Goal: Task Accomplishment & Management: Manage account settings

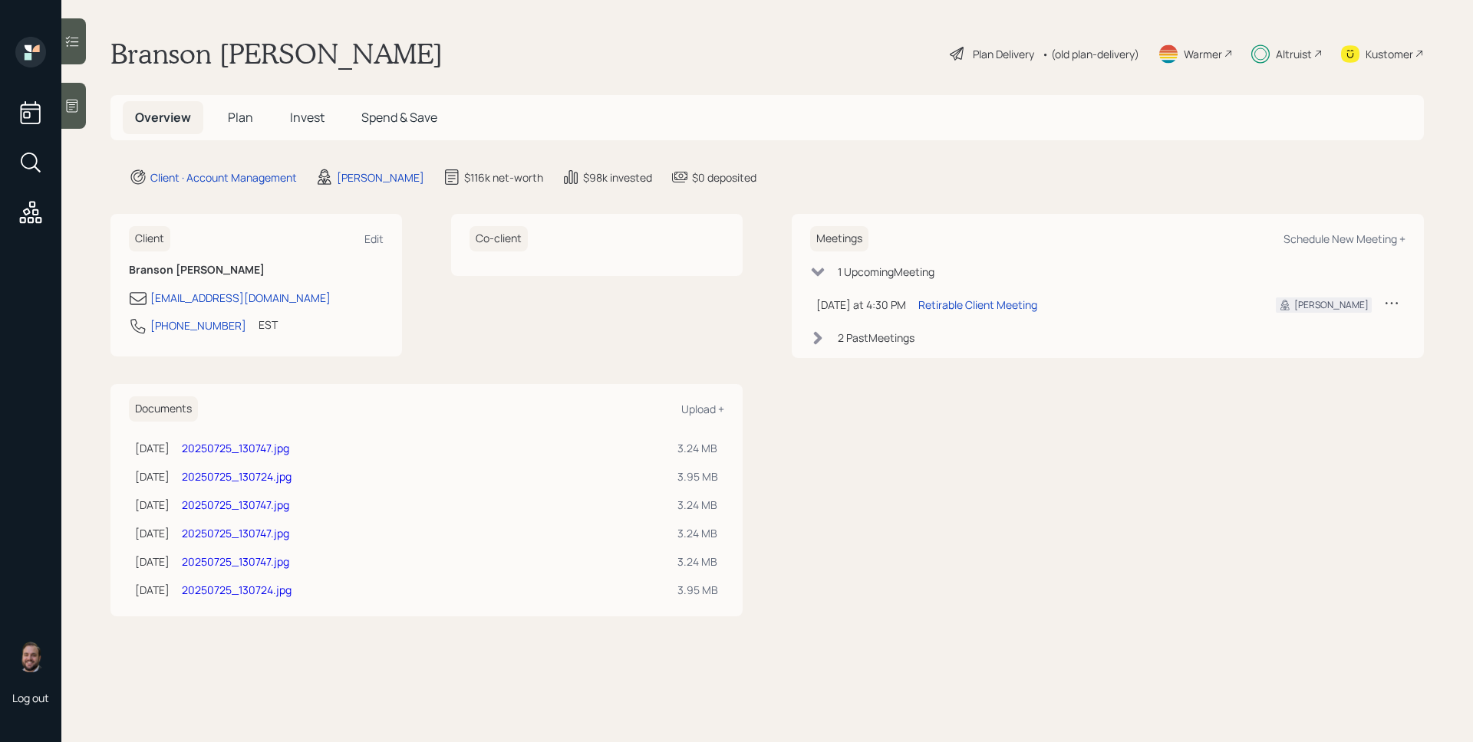
click at [1299, 53] on div "Altruist" at bounding box center [1294, 54] width 36 height 16
click at [1289, 48] on div "Altruist" at bounding box center [1294, 54] width 36 height 16
click at [229, 113] on span "Plan" at bounding box center [240, 117] width 25 height 17
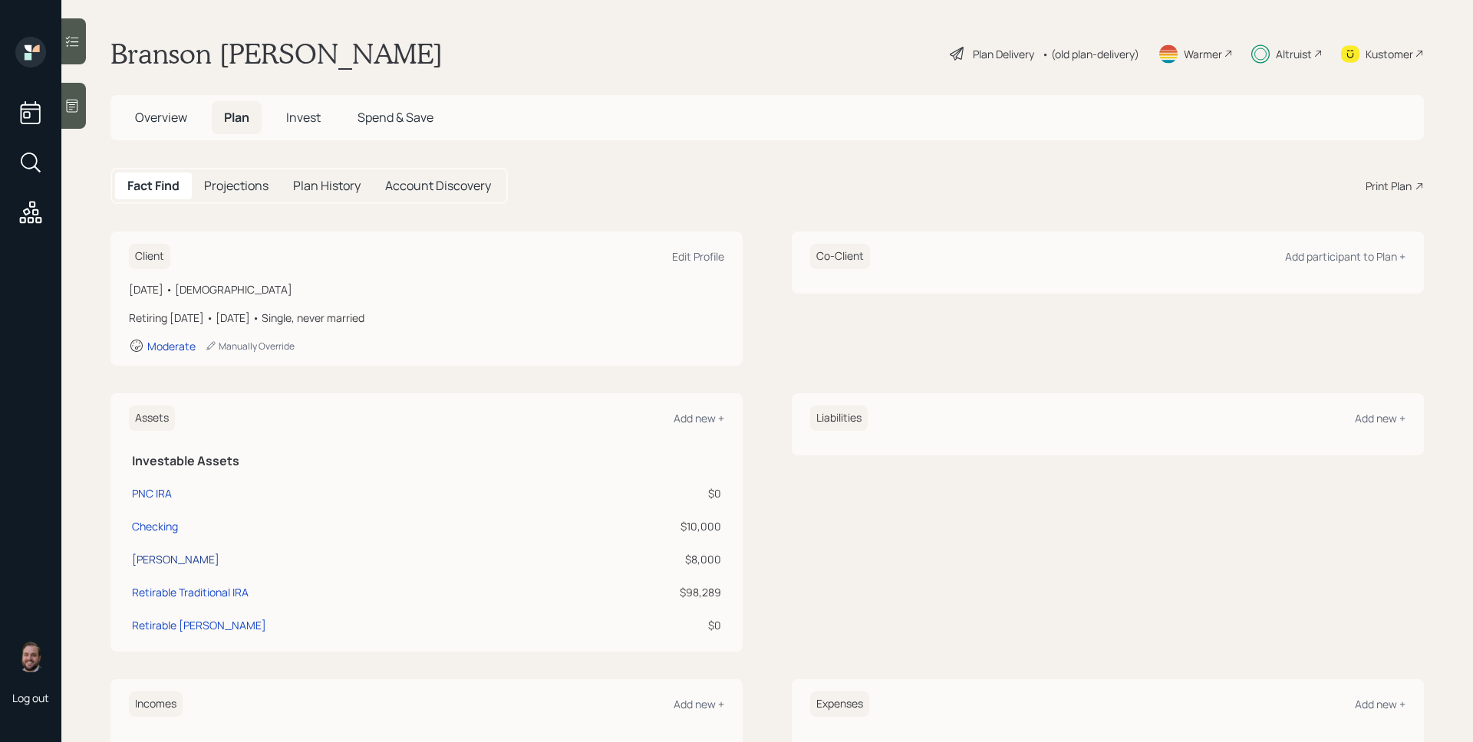
click at [147, 556] on div "Roth IRA" at bounding box center [175, 559] width 87 height 16
select select "roth_ira"
select select "balanced"
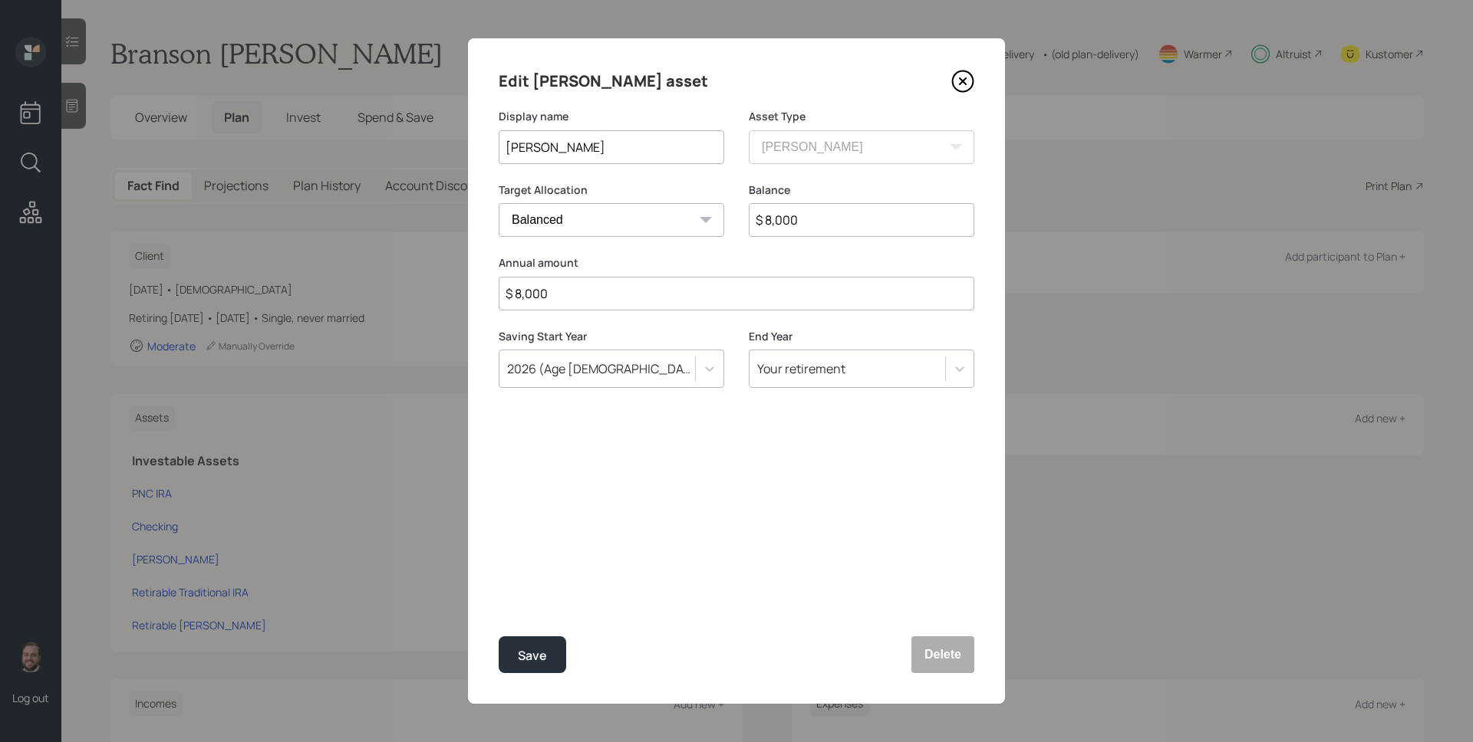
click at [555, 295] on input "$ 8,000" at bounding box center [737, 294] width 476 height 34
click at [831, 232] on input "$ 8,000" at bounding box center [862, 220] width 226 height 34
type input "$ 0"
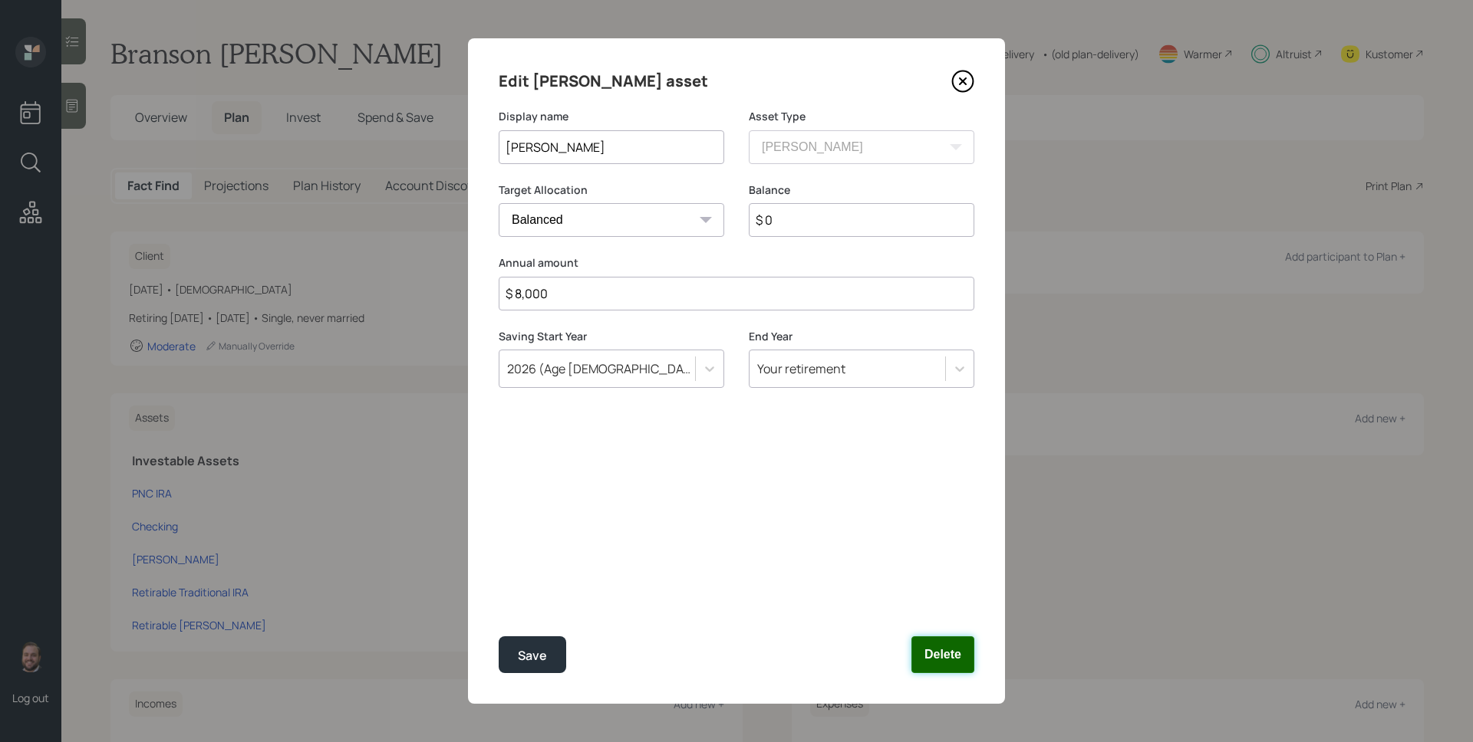
click at [958, 651] on button "Delete" at bounding box center [942, 655] width 63 height 37
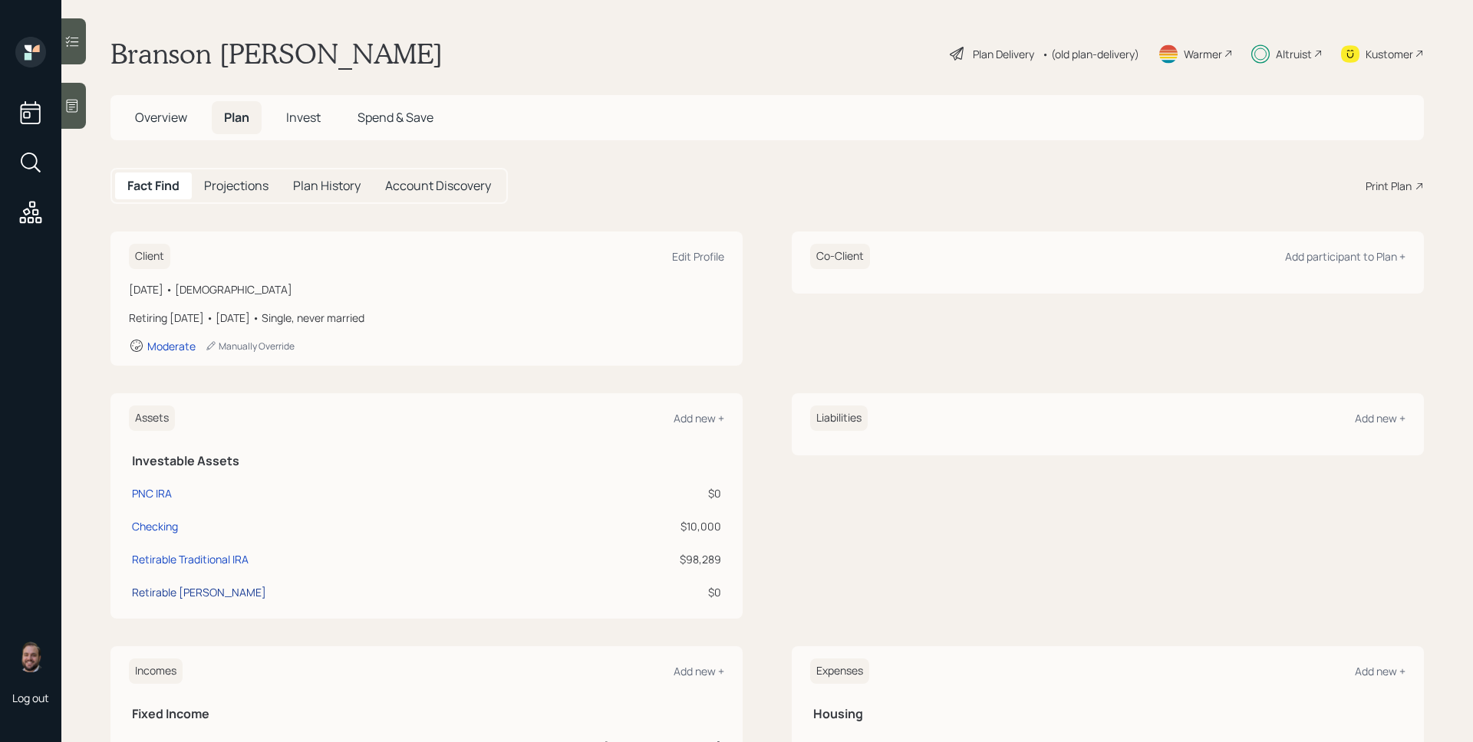
click at [208, 595] on div "Retirable Roth IRA" at bounding box center [199, 592] width 134 height 16
select select "roth_ira"
select select "balanced"
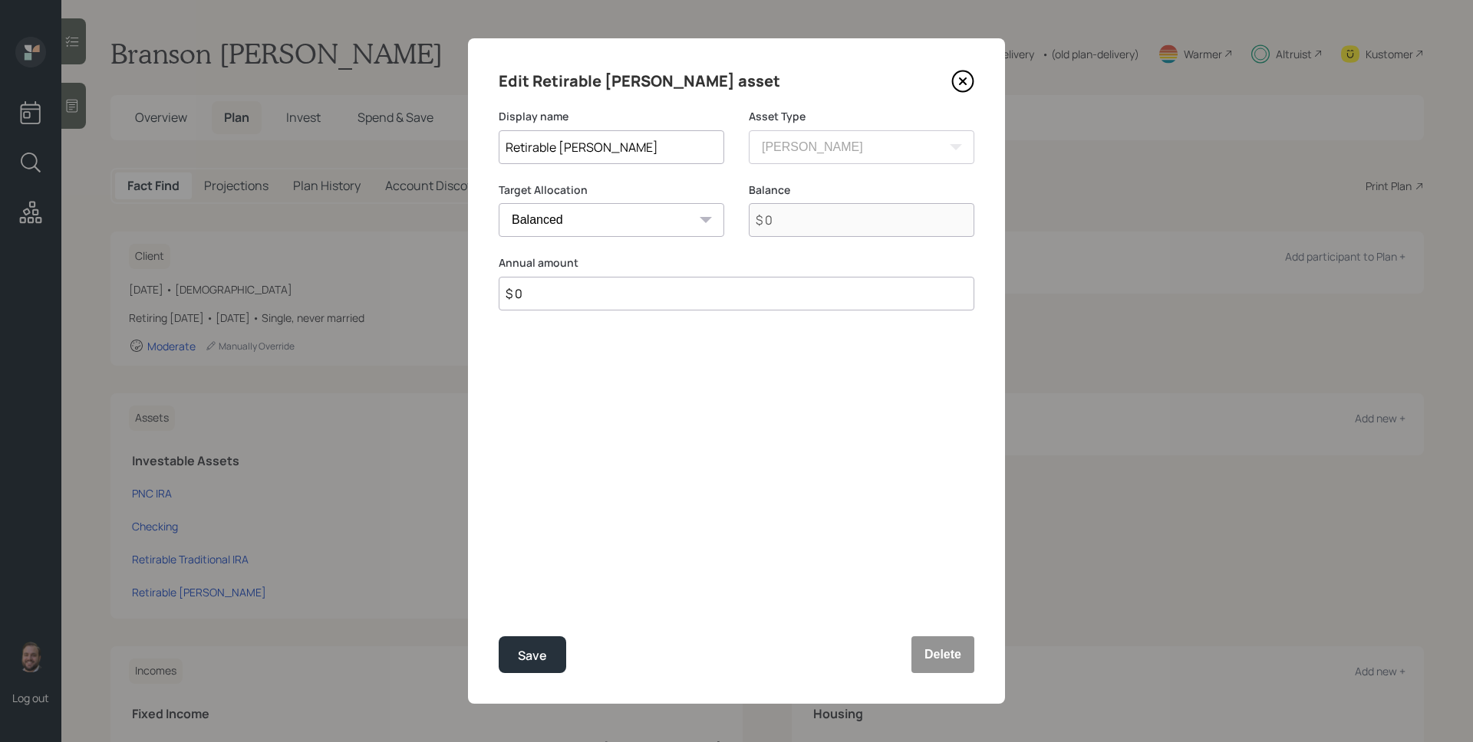
click at [584, 293] on input "$ 0" at bounding box center [737, 294] width 476 height 34
type input "$ 8,000"
click at [545, 651] on div "Save" at bounding box center [532, 656] width 29 height 21
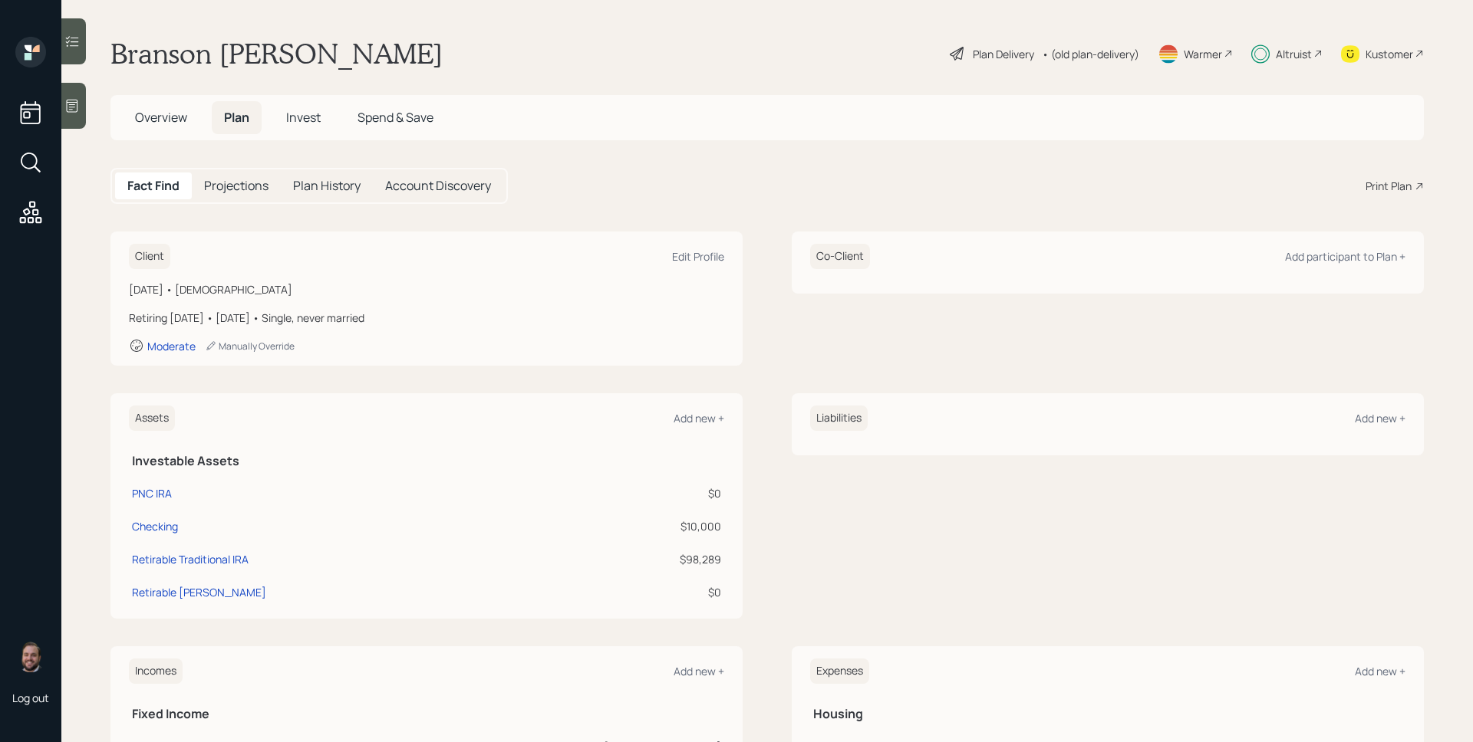
click at [306, 116] on span "Invest" at bounding box center [303, 117] width 35 height 17
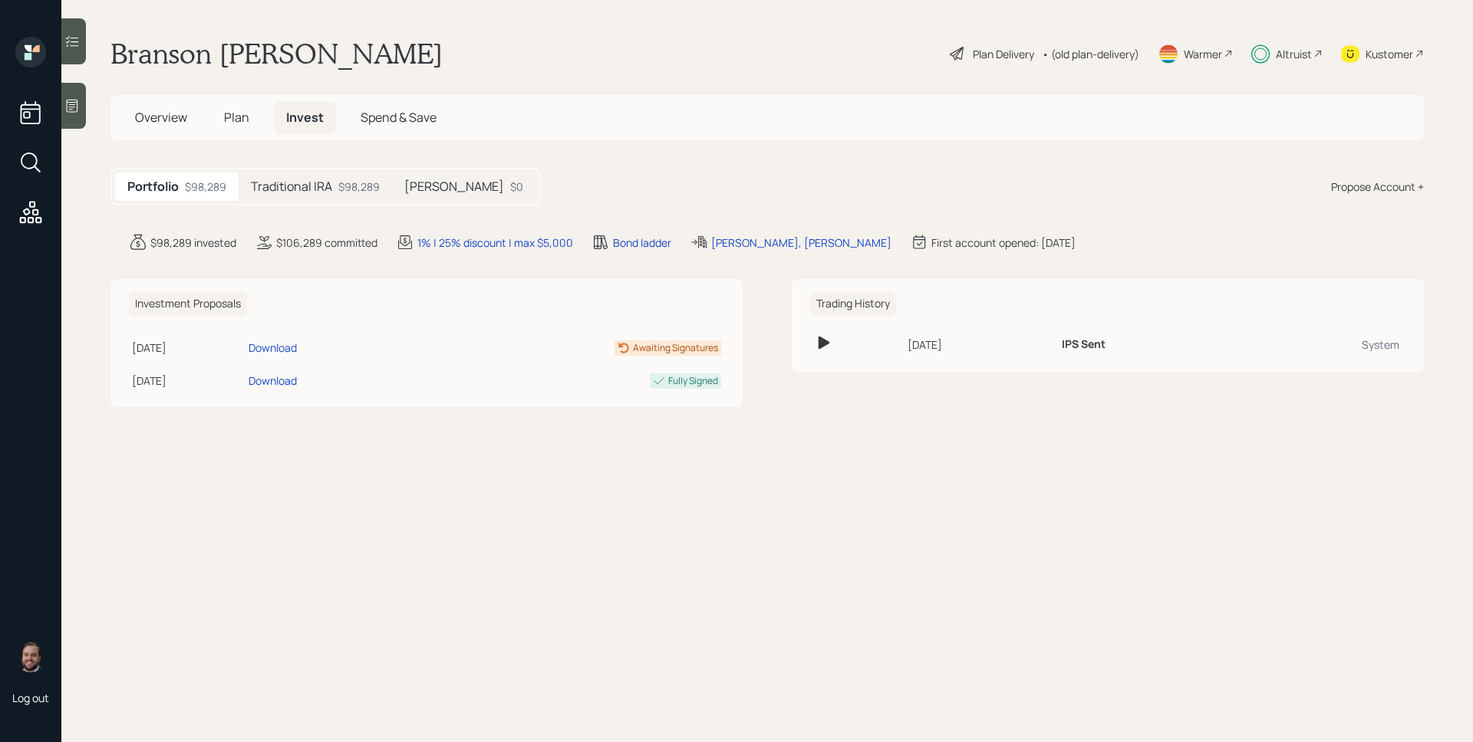
click at [443, 174] on div "Roth IRA $0" at bounding box center [463, 187] width 143 height 28
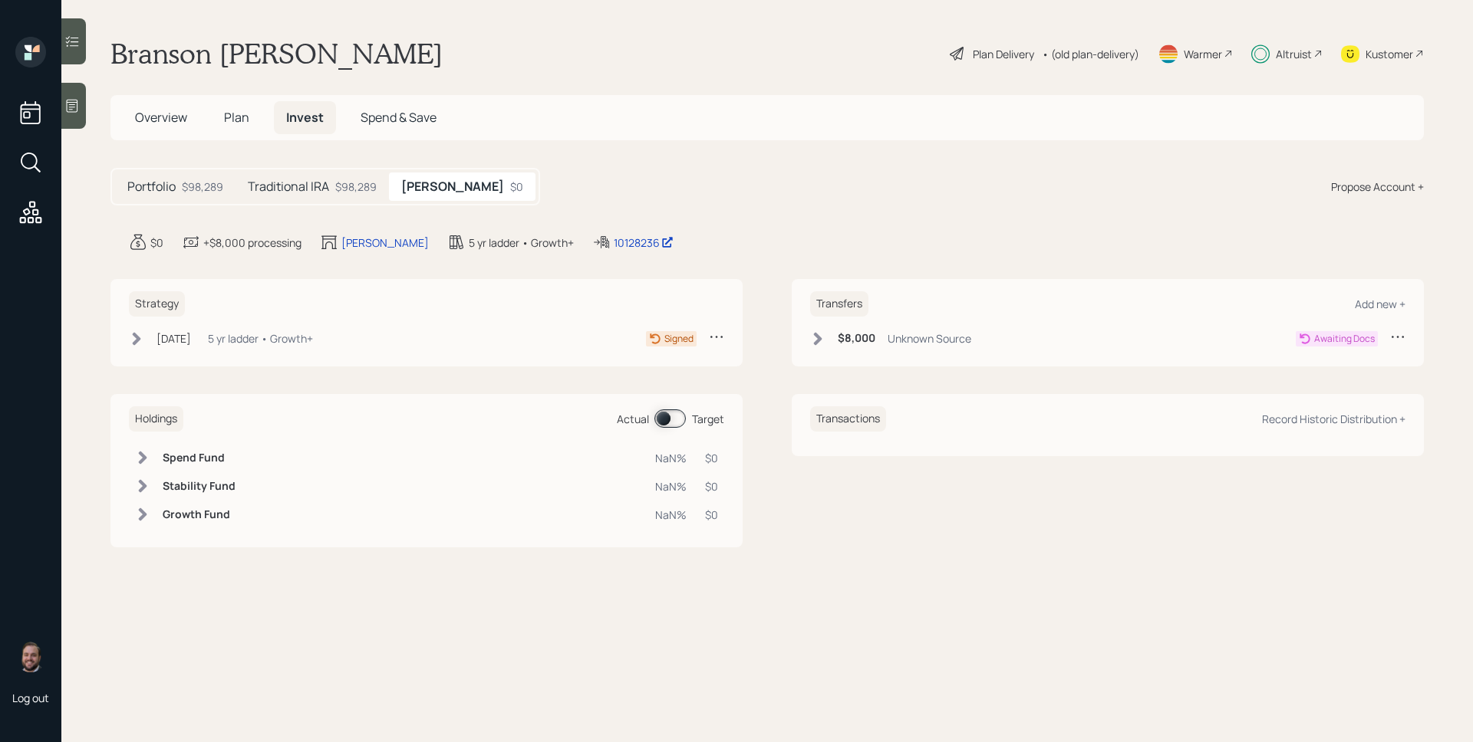
click at [306, 349] on div "Jul 18, 2025 Friday, July 18, 2025 6:56 PM EDT 5 yr ladder • Growth+ Signed" at bounding box center [426, 341] width 595 height 25
click at [258, 335] on div "5 yr ladder • Growth+" at bounding box center [260, 339] width 105 height 16
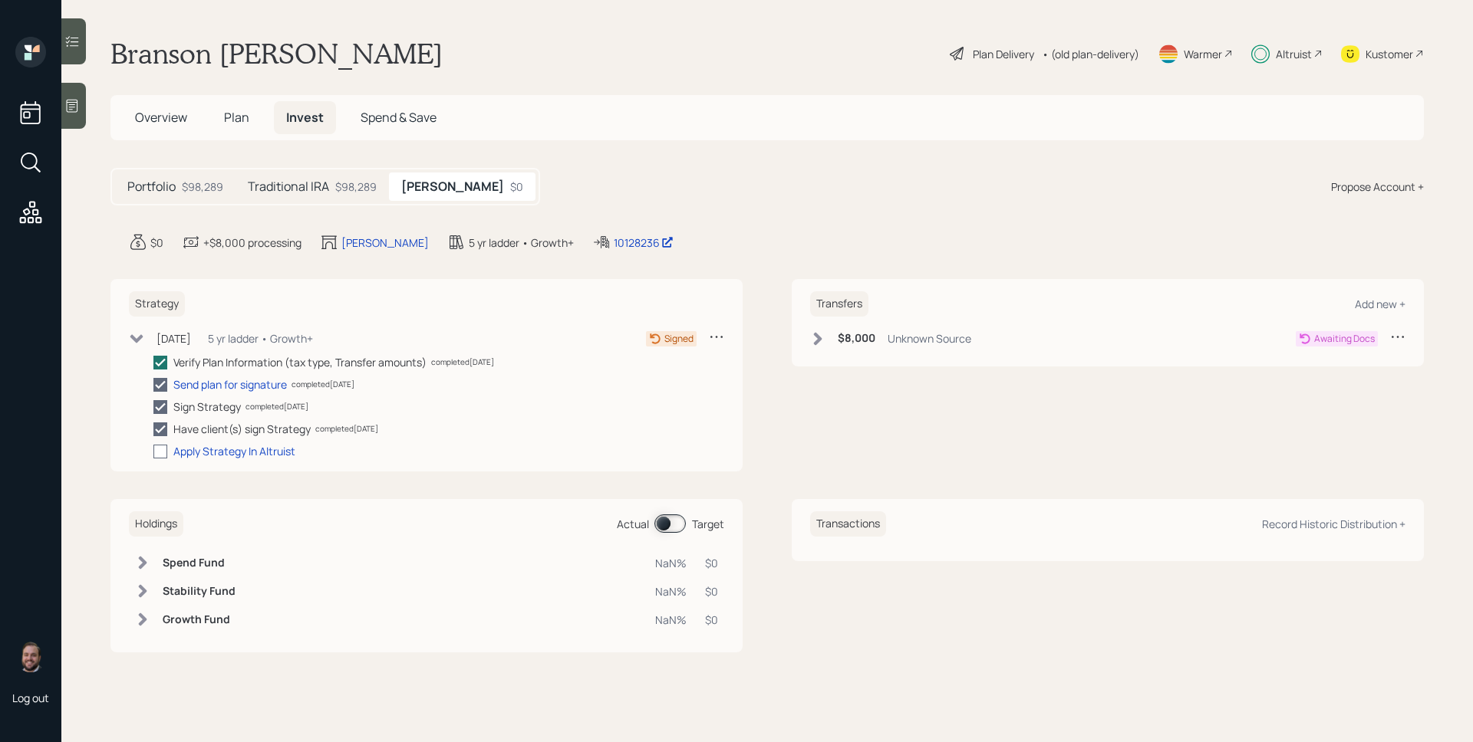
click at [167, 456] on div at bounding box center [160, 452] width 14 height 14
click at [153, 452] on input "checkbox" at bounding box center [153, 451] width 1 height 1
checkbox input "true"
click at [1402, 334] on icon at bounding box center [1397, 336] width 15 height 15
click at [1356, 384] on div "Cancel Transfer" at bounding box center [1350, 381] width 110 height 15
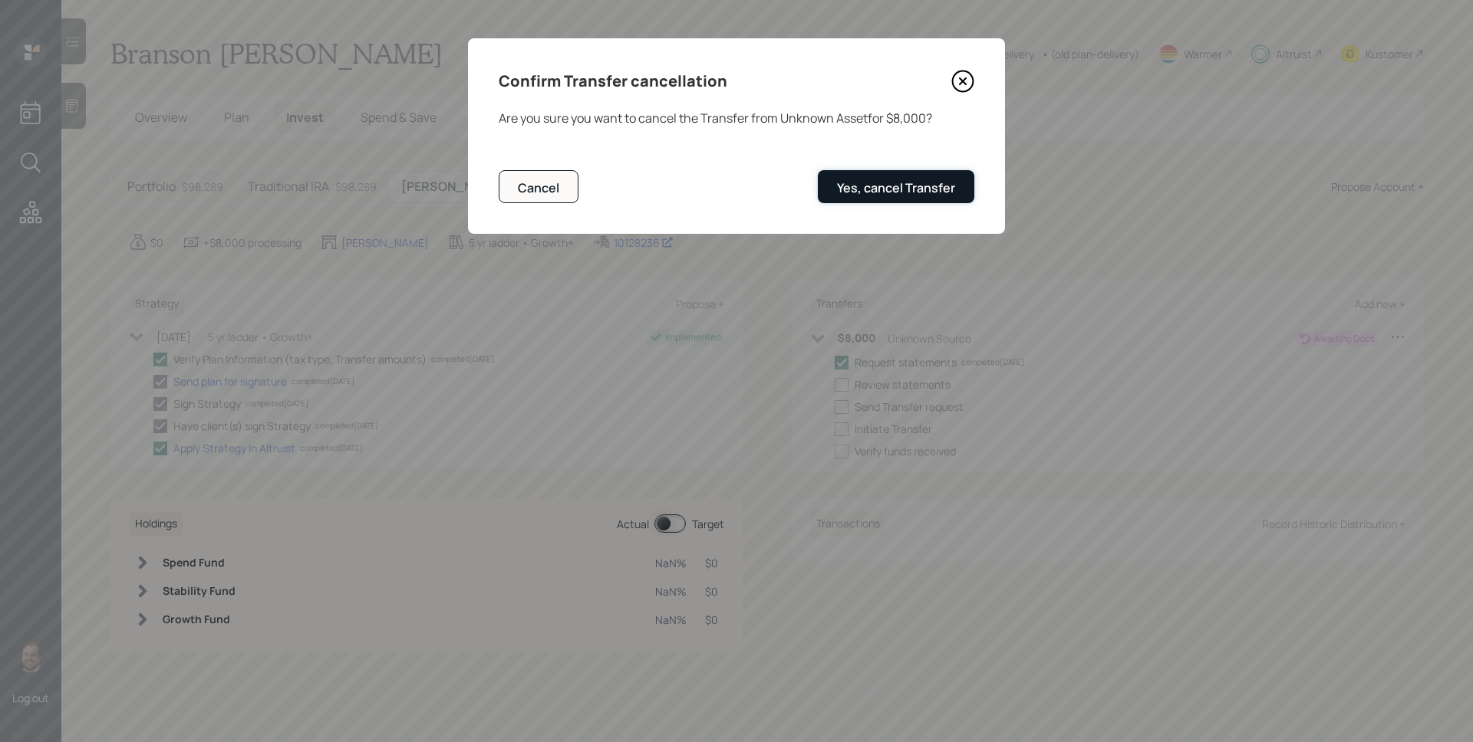
click at [896, 189] on div "Yes, cancel Transfer" at bounding box center [896, 187] width 118 height 17
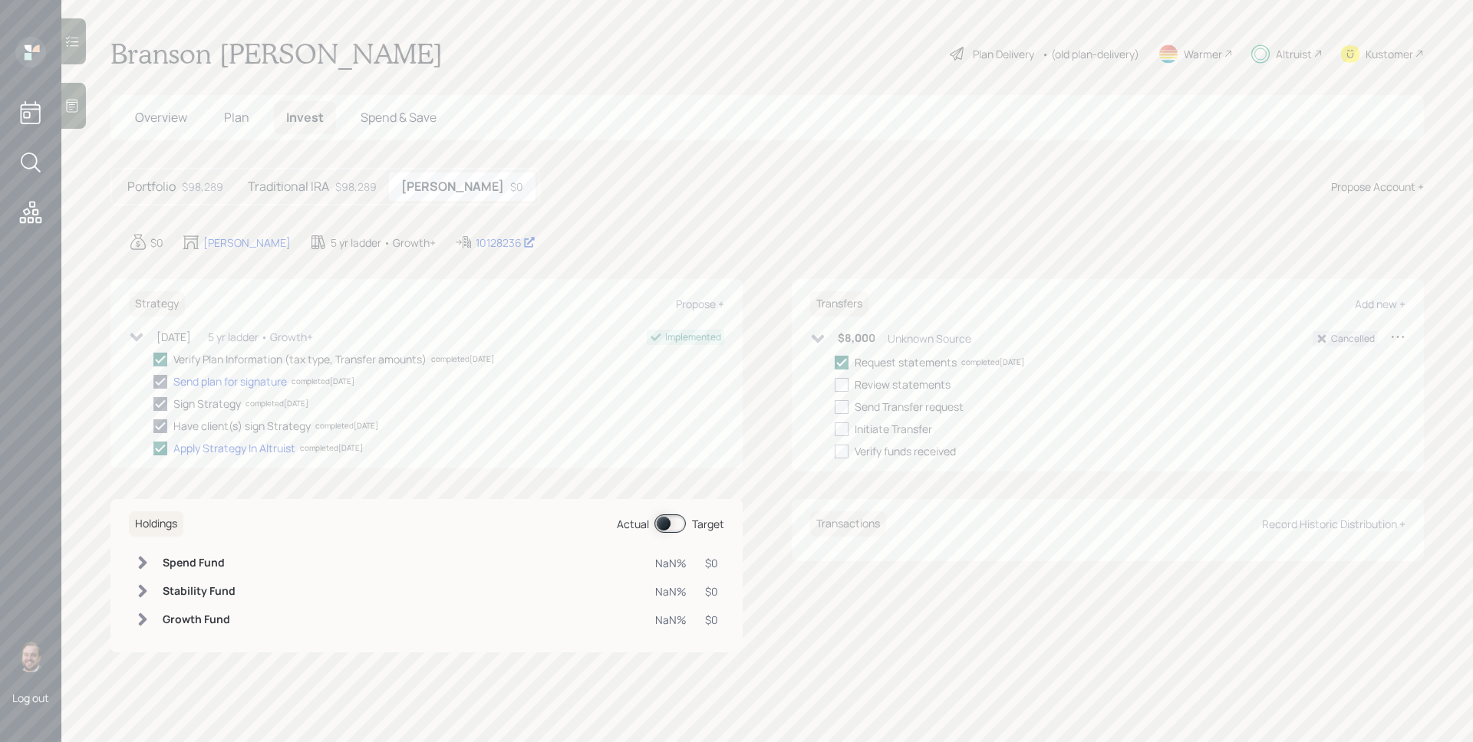
click at [313, 189] on h5 "Traditional IRA" at bounding box center [288, 186] width 81 height 15
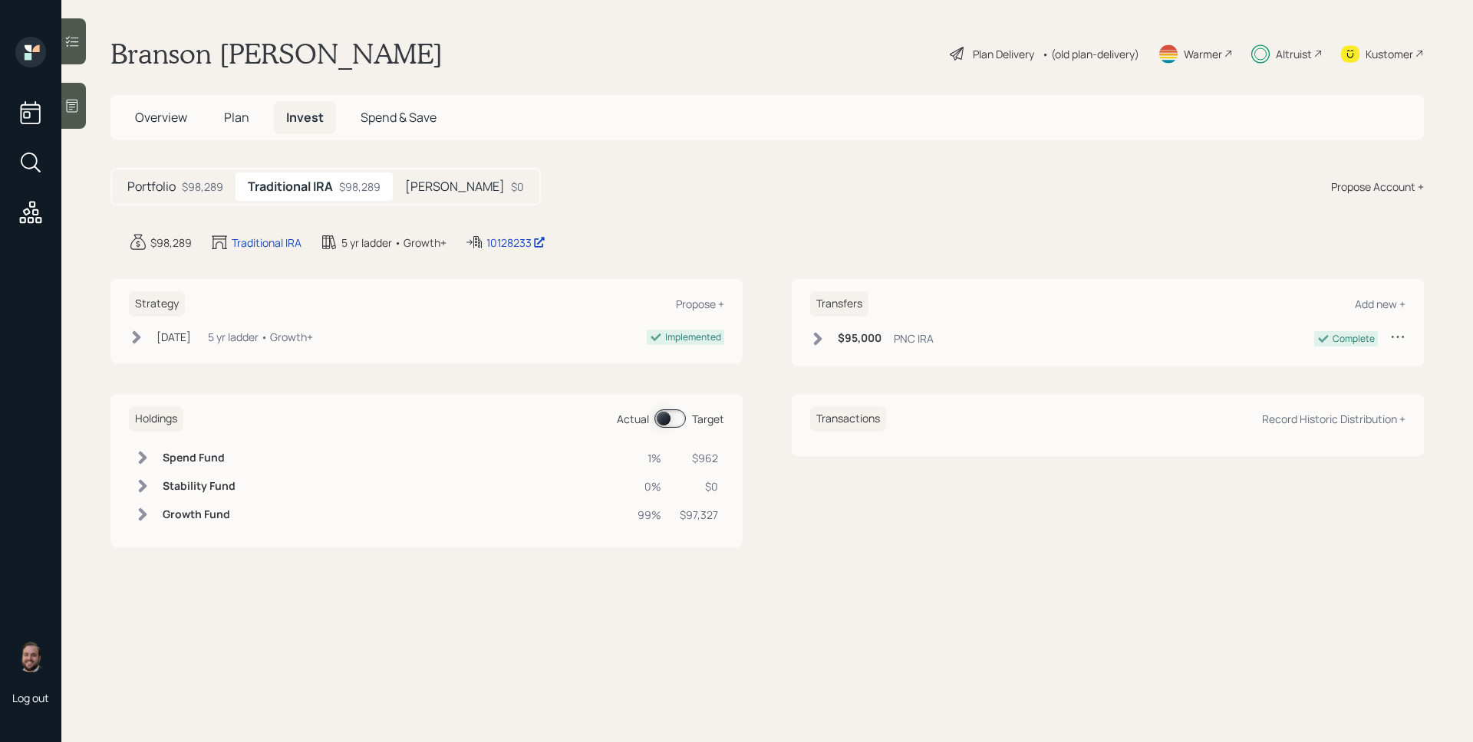
click at [973, 47] on div "Plan Delivery" at bounding box center [1003, 54] width 61 height 16
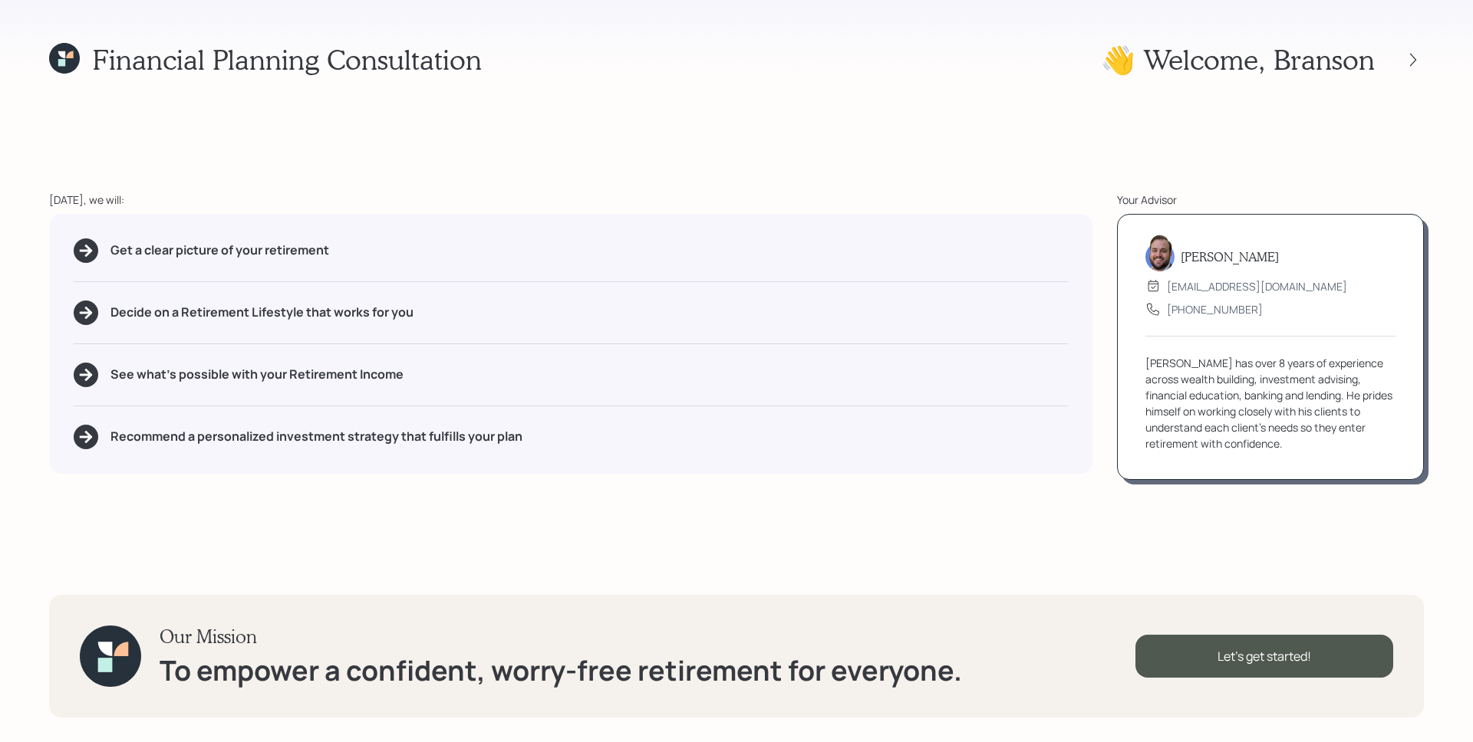
click at [65, 56] on icon at bounding box center [64, 58] width 31 height 31
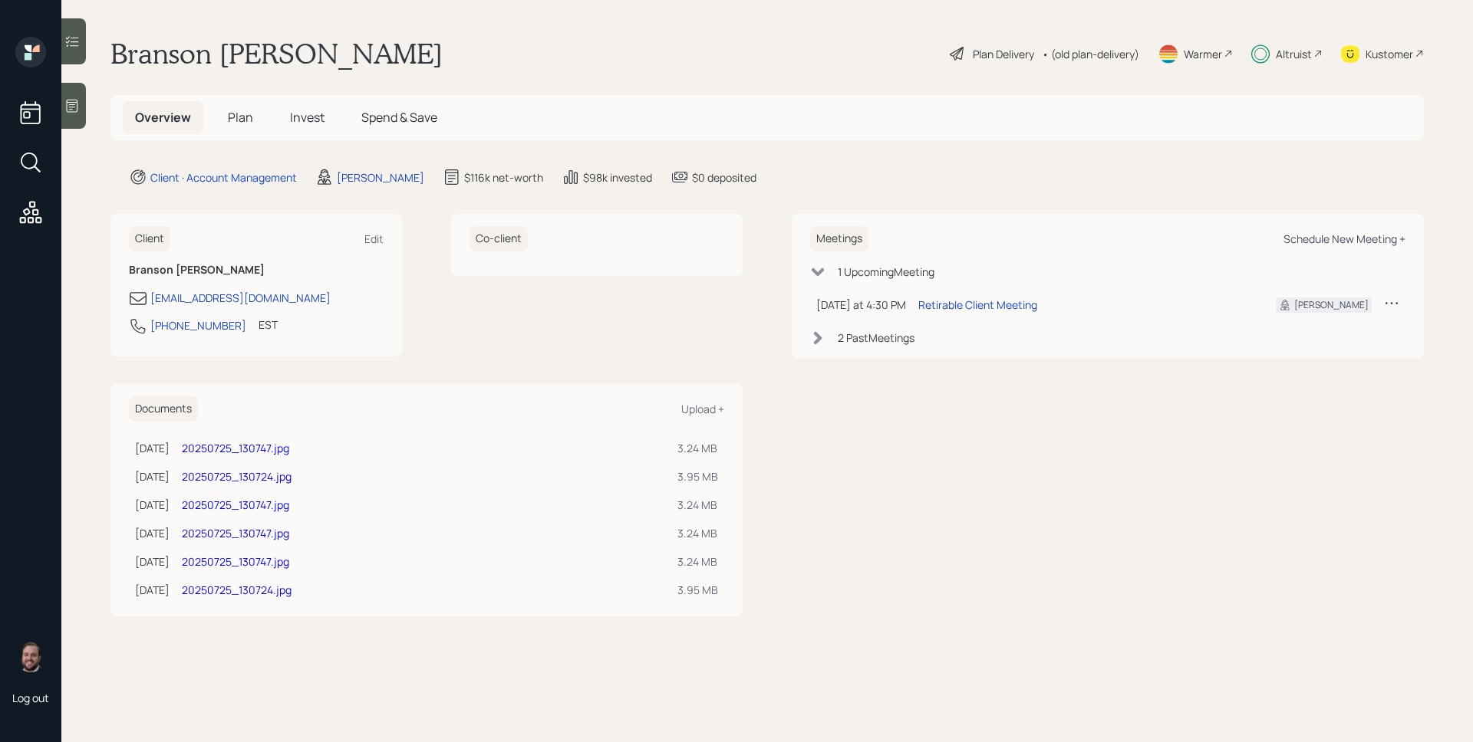
click at [1389, 237] on div "Schedule New Meeting +" at bounding box center [1344, 239] width 122 height 15
select select "d946c976-65aa-4529-ac9d-02c4f1114fc0"
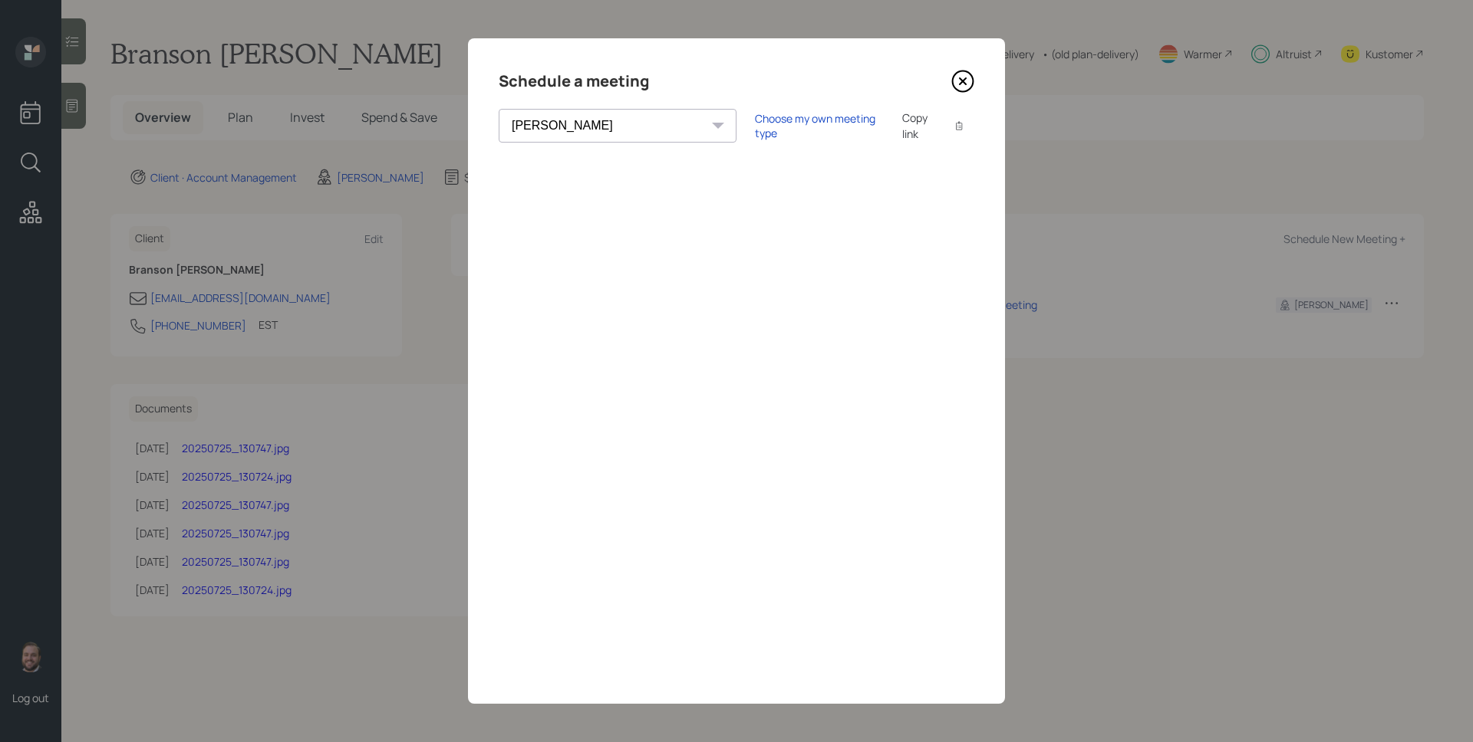
click at [755, 117] on div "Choose my own meeting type Copy link Copy text" at bounding box center [864, 126] width 219 height 32
click at [755, 124] on div "Choose my own meeting type" at bounding box center [819, 125] width 129 height 29
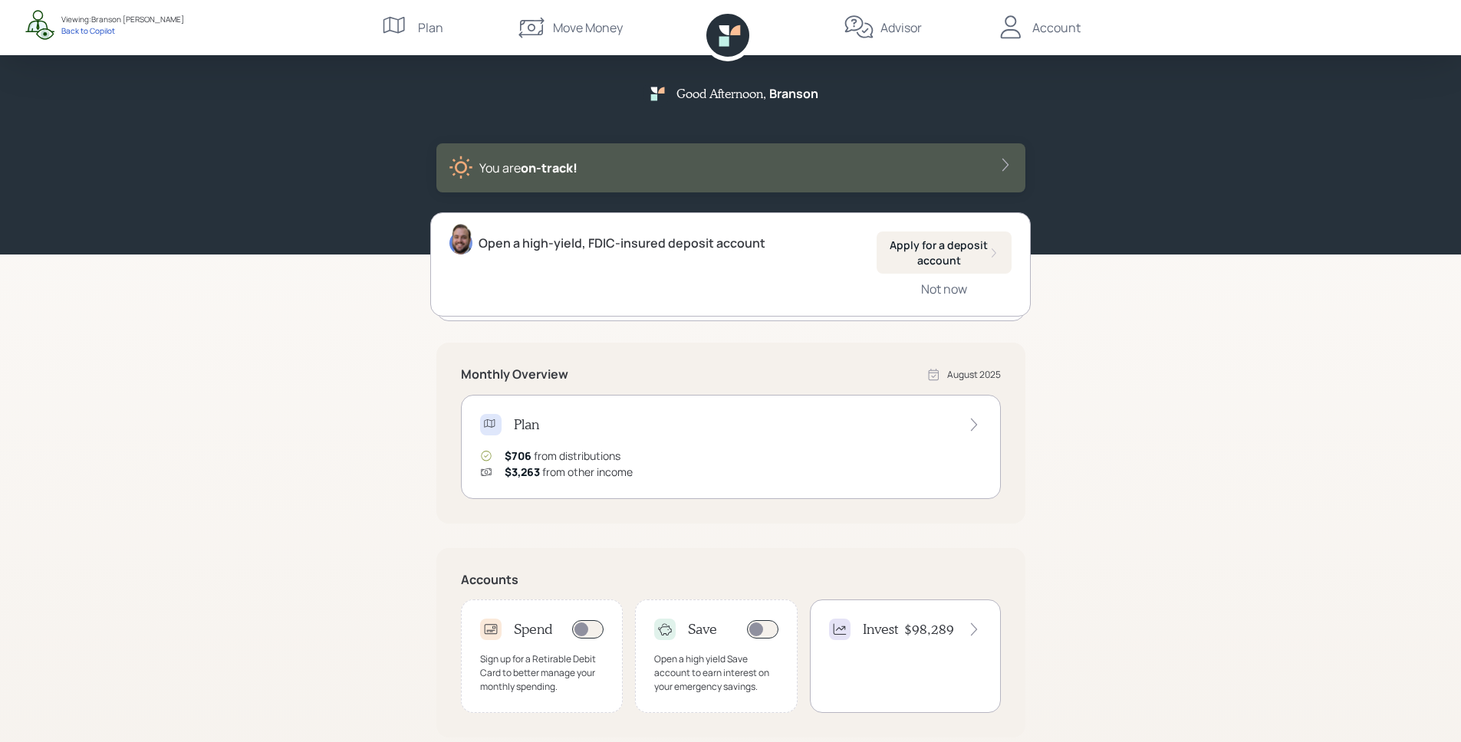
click at [1357, 91] on div "Good Afternoon , Branson You are on‑track!" at bounding box center [730, 127] width 1461 height 255
